Goal: Navigation & Orientation: Find specific page/section

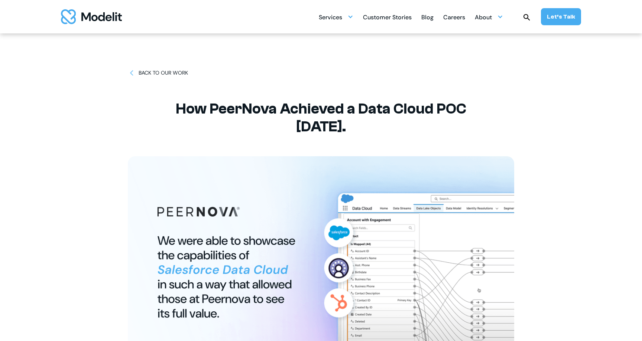
click at [142, 73] on div "BACK TO OUR WORK" at bounding box center [163, 73] width 49 height 8
